Goal: Information Seeking & Learning: Learn about a topic

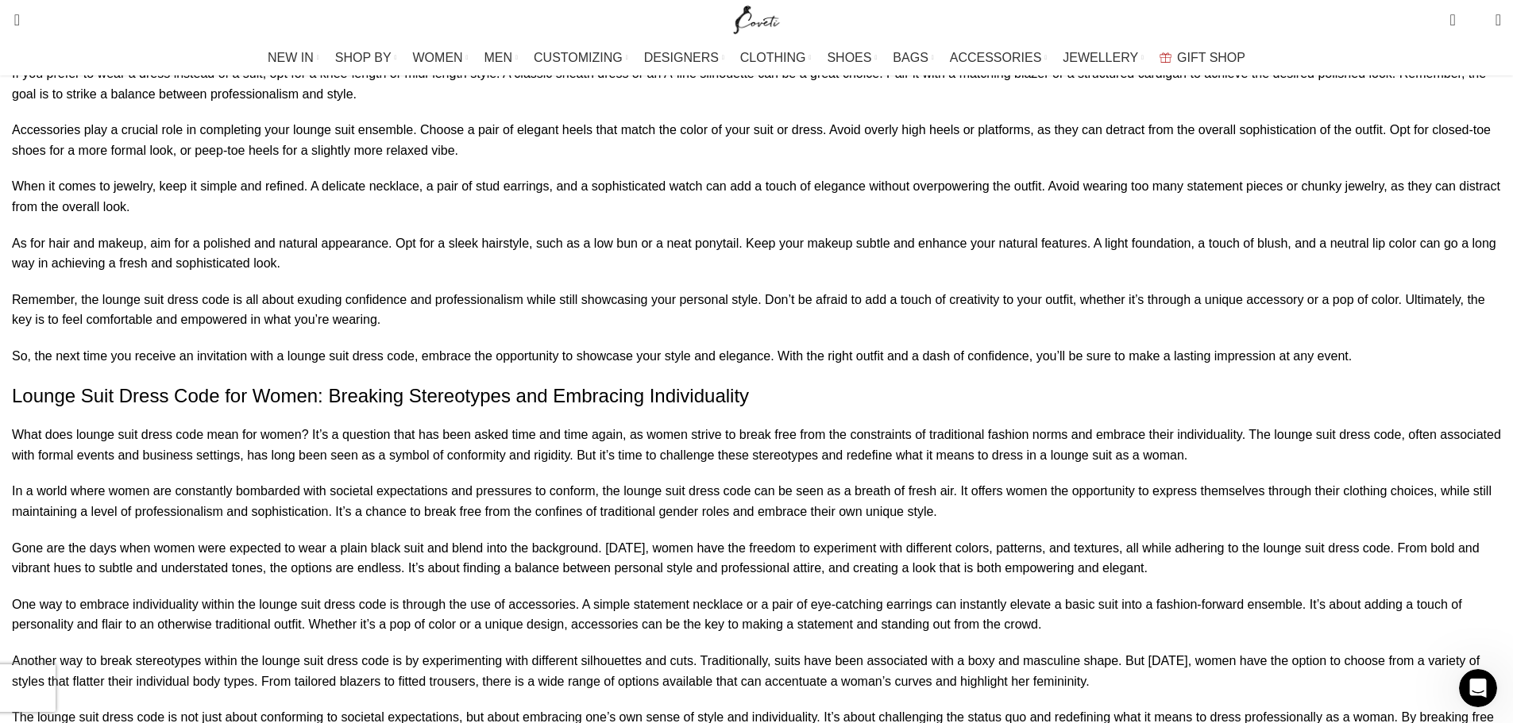
scroll to position [4447, 0]
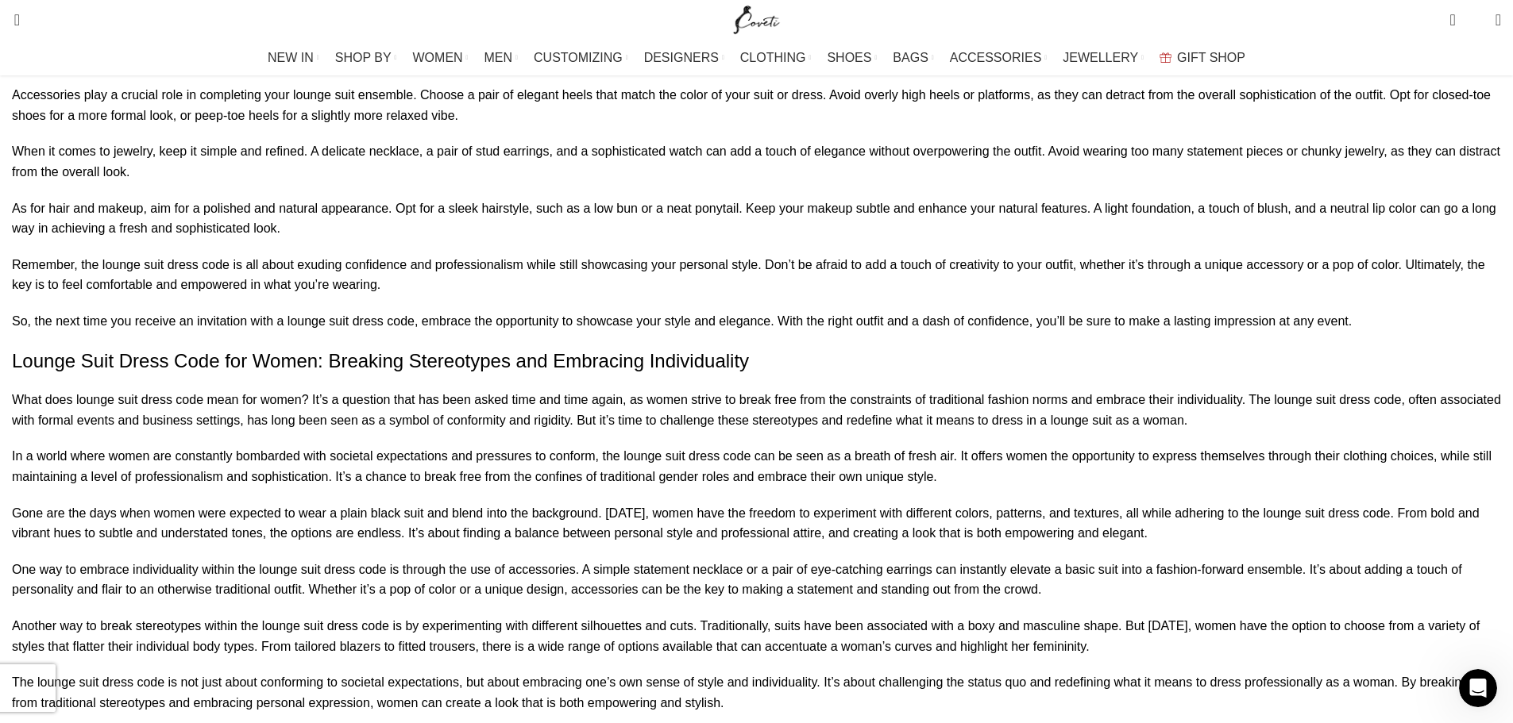
drag, startPoint x: 415, startPoint y: 165, endPoint x: 283, endPoint y: 149, distance: 132.8
click at [252, 138] on div "Blog Home How to How to what does lounge suit dress code mean for women Posted …" at bounding box center [756, 546] width 1513 height 9833
drag, startPoint x: 290, startPoint y: 160, endPoint x: 1030, endPoint y: 199, distance: 741.1
click at [1030, 199] on div "How to what does lounge suit dress code mean for women Posted by [PERSON_NAME] …" at bounding box center [756, 586] width 1489 height 9644
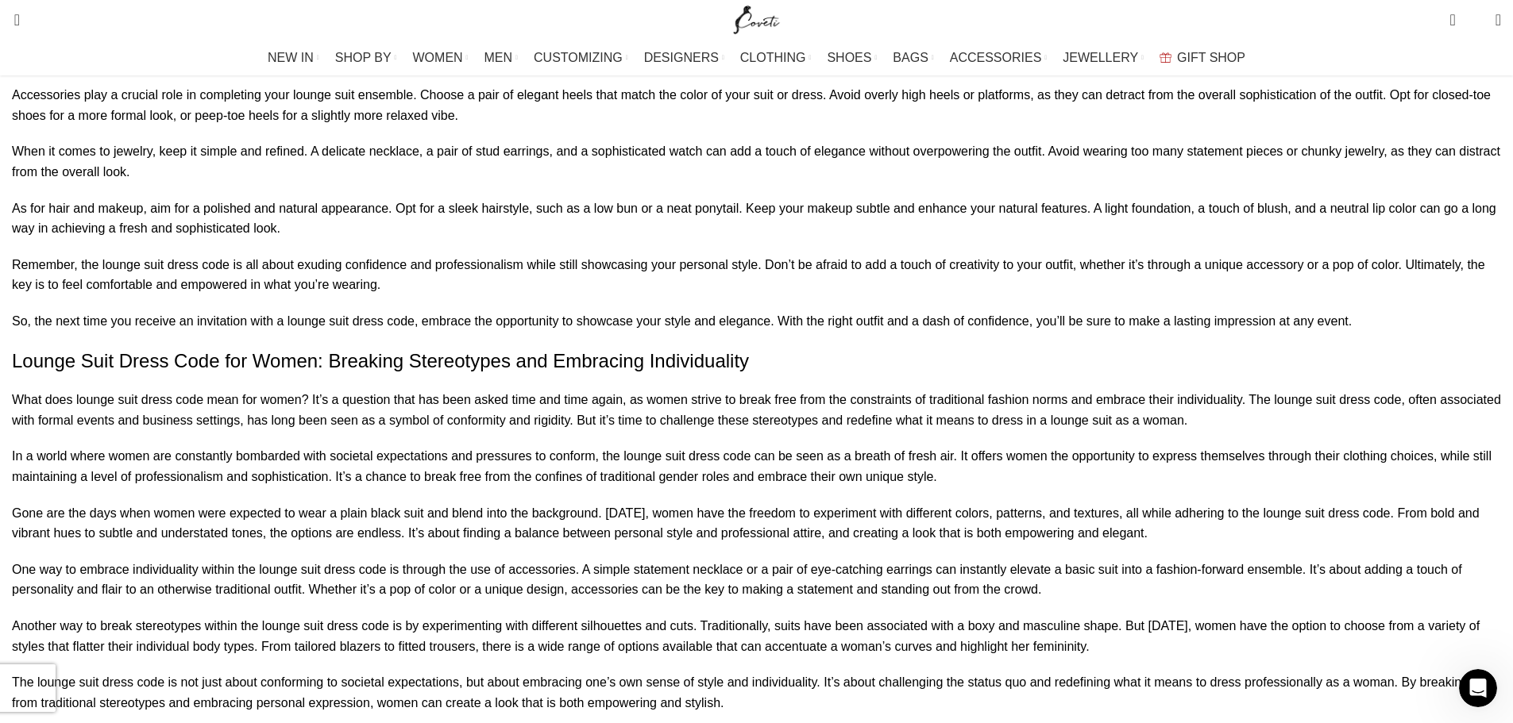
click at [1039, 205] on div "How to what does lounge suit dress code mean for women Posted by [PERSON_NAME] …" at bounding box center [756, 586] width 1489 height 9644
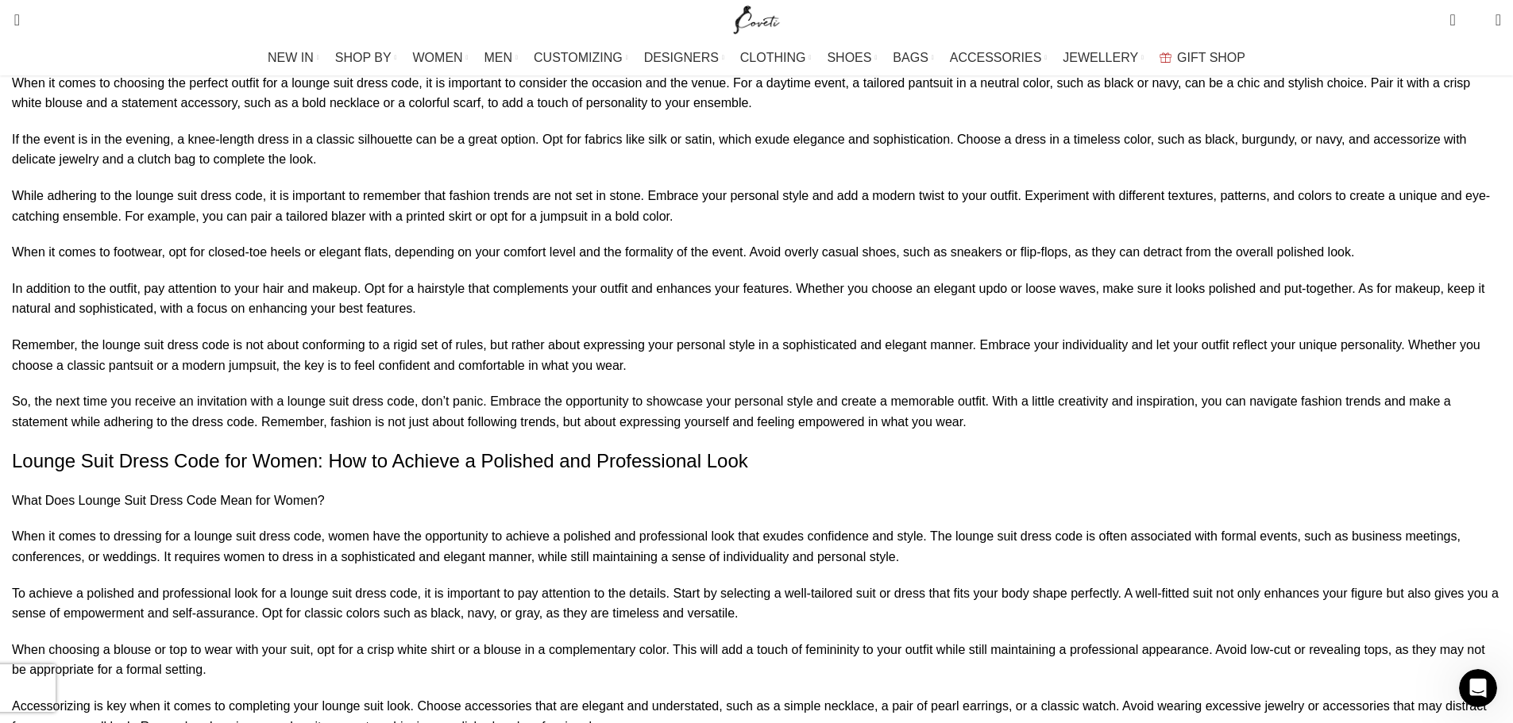
scroll to position [6590, 0]
